Goal: Task Accomplishment & Management: Use online tool/utility

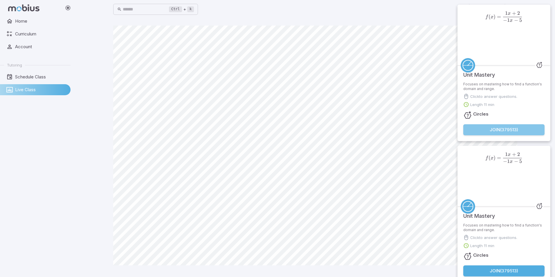
click at [508, 127] on button "Join ( 379513 )" at bounding box center [503, 129] width 81 height 11
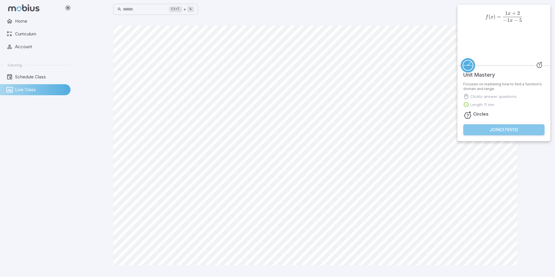
click at [508, 132] on button "Join ( 379513 )" at bounding box center [503, 129] width 81 height 11
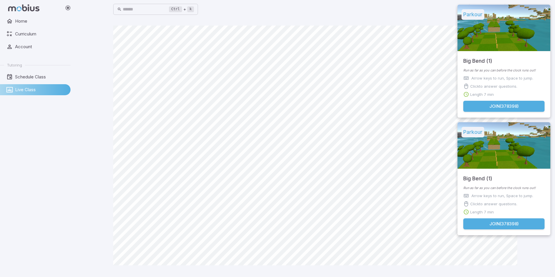
click at [533, 226] on button "Join ( 378398 )" at bounding box center [503, 223] width 81 height 11
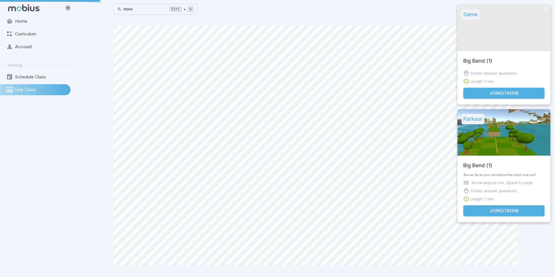
click at [502, 213] on button "Join ( 378398 )" at bounding box center [503, 210] width 81 height 11
click at [483, 211] on button "Join ( 378398 )" at bounding box center [503, 210] width 81 height 11
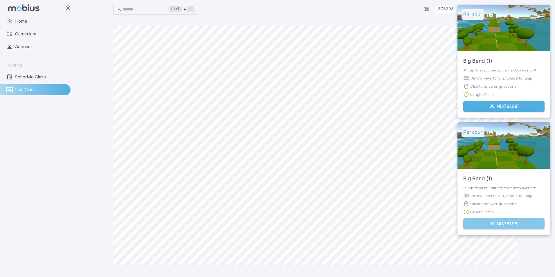
click at [491, 224] on button "Join ( 378398 )" at bounding box center [503, 223] width 81 height 11
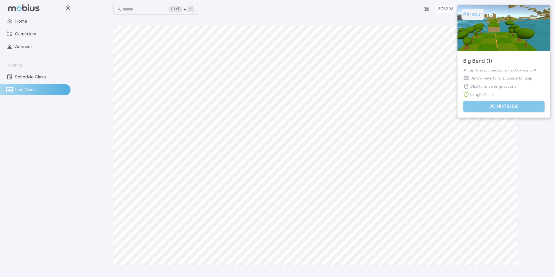
click at [504, 104] on button "Join ( 378398 )" at bounding box center [503, 106] width 81 height 11
